Goal: Navigation & Orientation: Find specific page/section

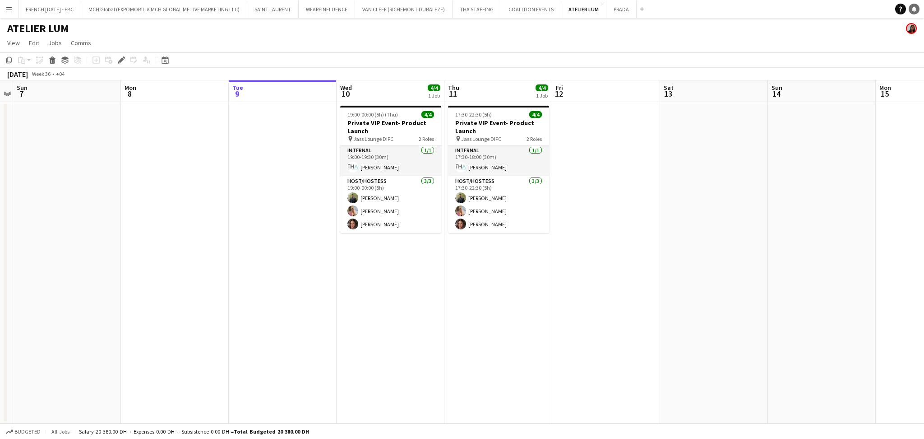
click at [914, 9] on link "Notifications" at bounding box center [914, 9] width 11 height 11
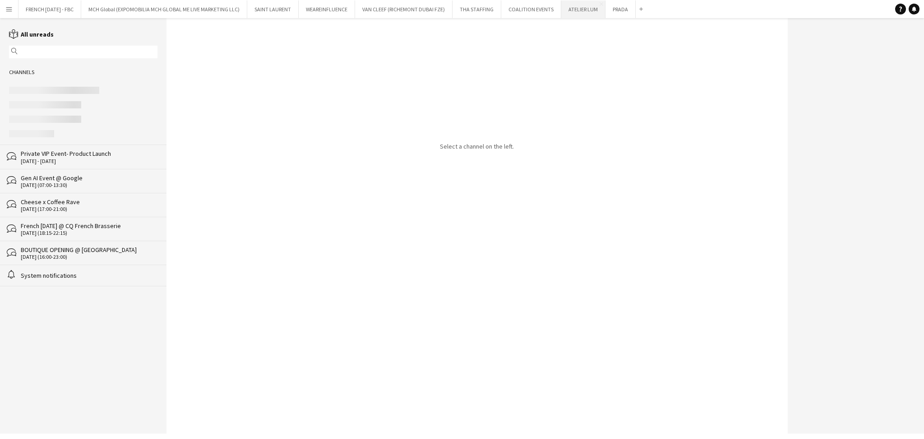
click at [565, 13] on button "ATELIER [PERSON_NAME] Close" at bounding box center [583, 9] width 44 height 18
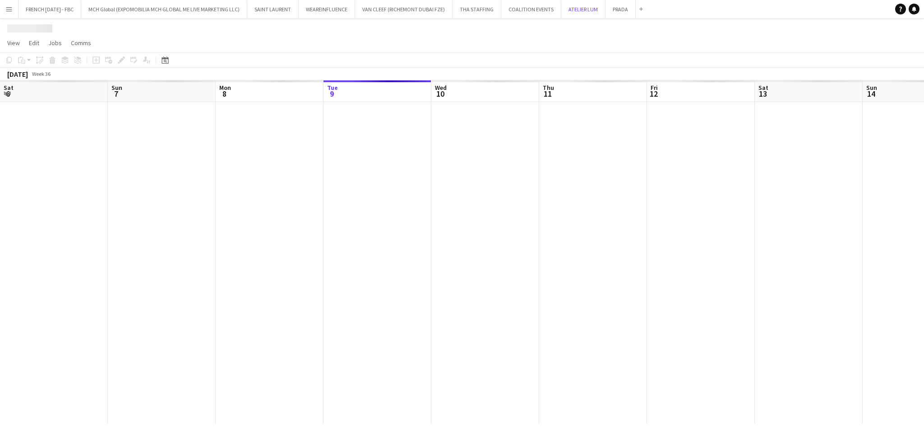
scroll to position [0, 215]
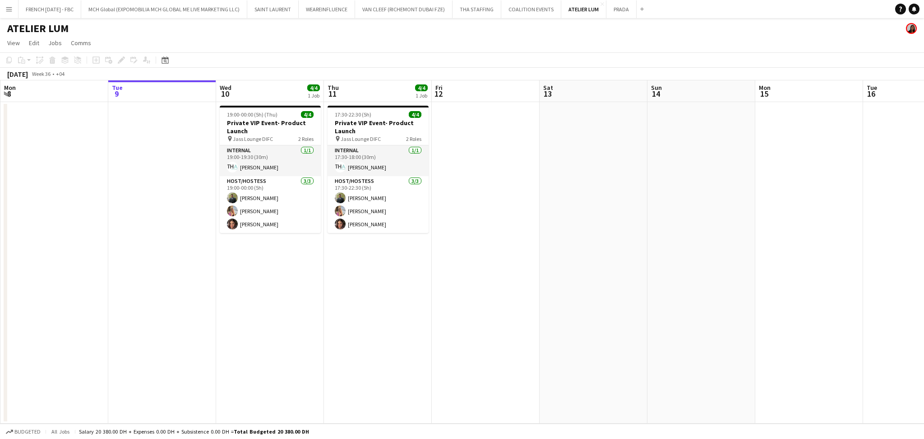
click at [501, 210] on app-date-cell at bounding box center [486, 262] width 108 height 321
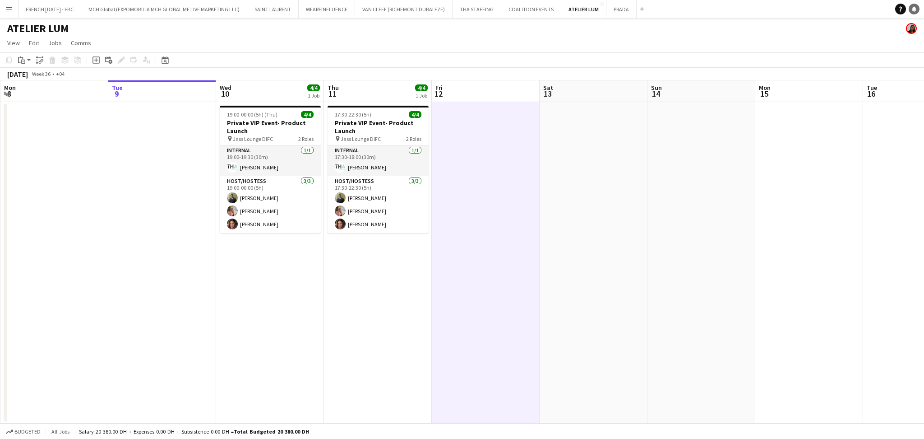
click at [914, 11] on icon "Notifications" at bounding box center [914, 8] width 5 height 5
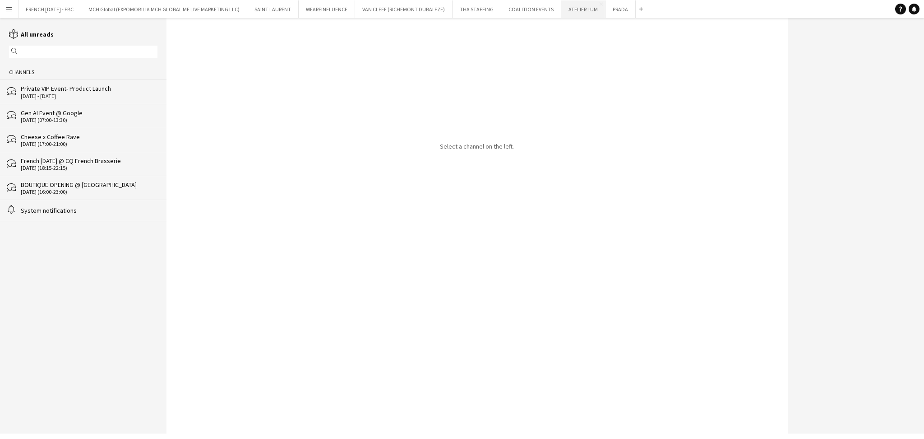
click at [588, 10] on button "ATELIER [PERSON_NAME] Close" at bounding box center [583, 9] width 44 height 18
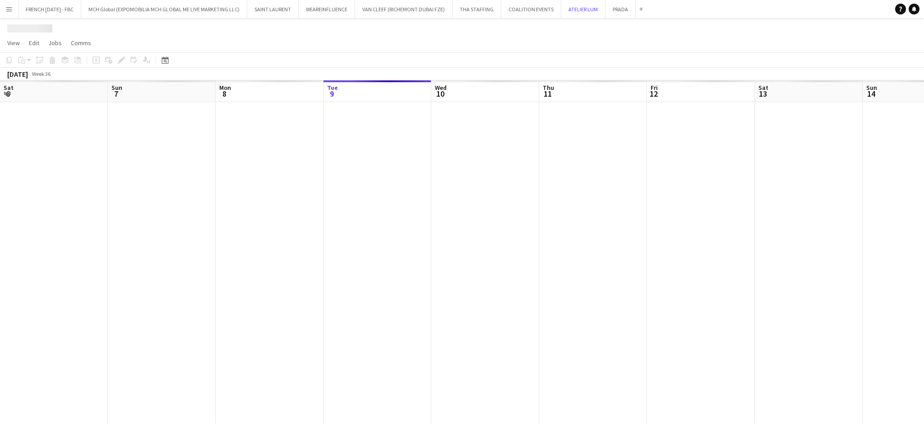
scroll to position [0, 215]
